Goal: Task Accomplishment & Management: Manage account settings

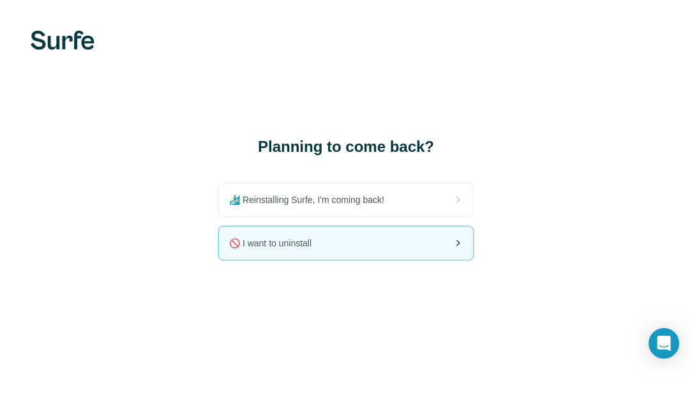
click at [290, 251] on div "🚫 I want to uninstall" at bounding box center [346, 243] width 254 height 33
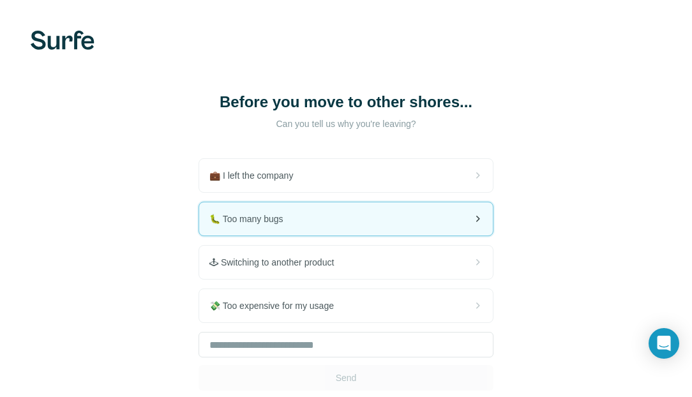
click at [290, 228] on div "🐛 Too many bugs" at bounding box center [346, 218] width 294 height 33
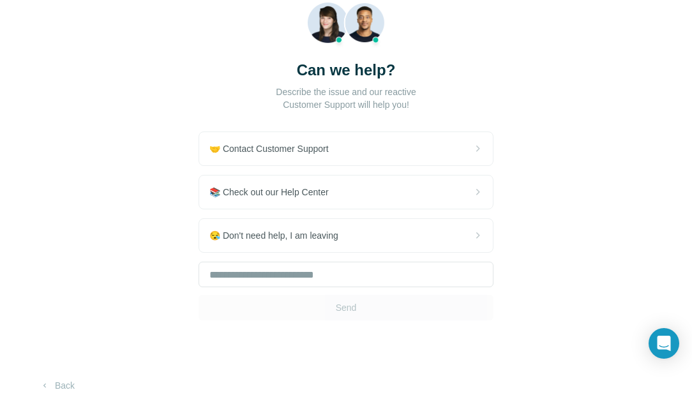
scroll to position [95, 0]
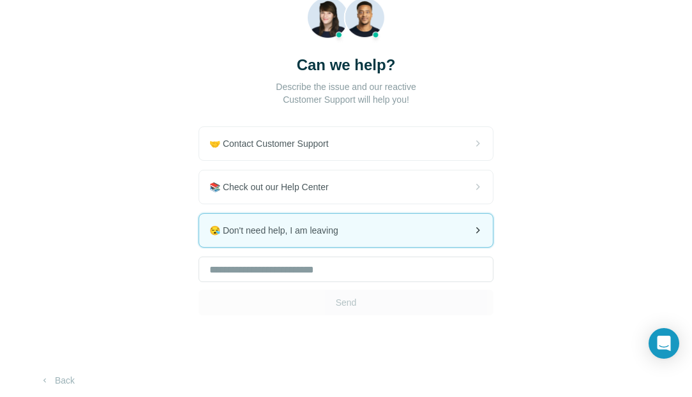
click at [303, 234] on span "😪 Don't need help, I am leaving" at bounding box center [278, 230] width 139 height 13
